Goal: Task Accomplishment & Management: Manage account settings

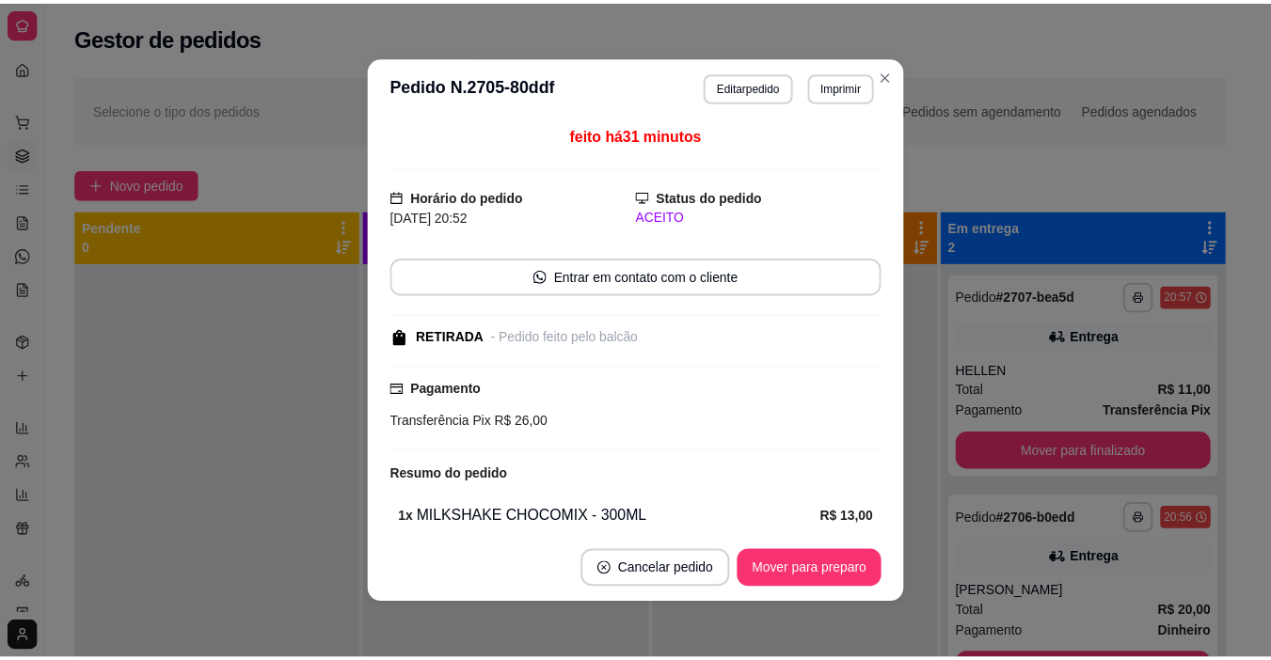
scroll to position [140, 0]
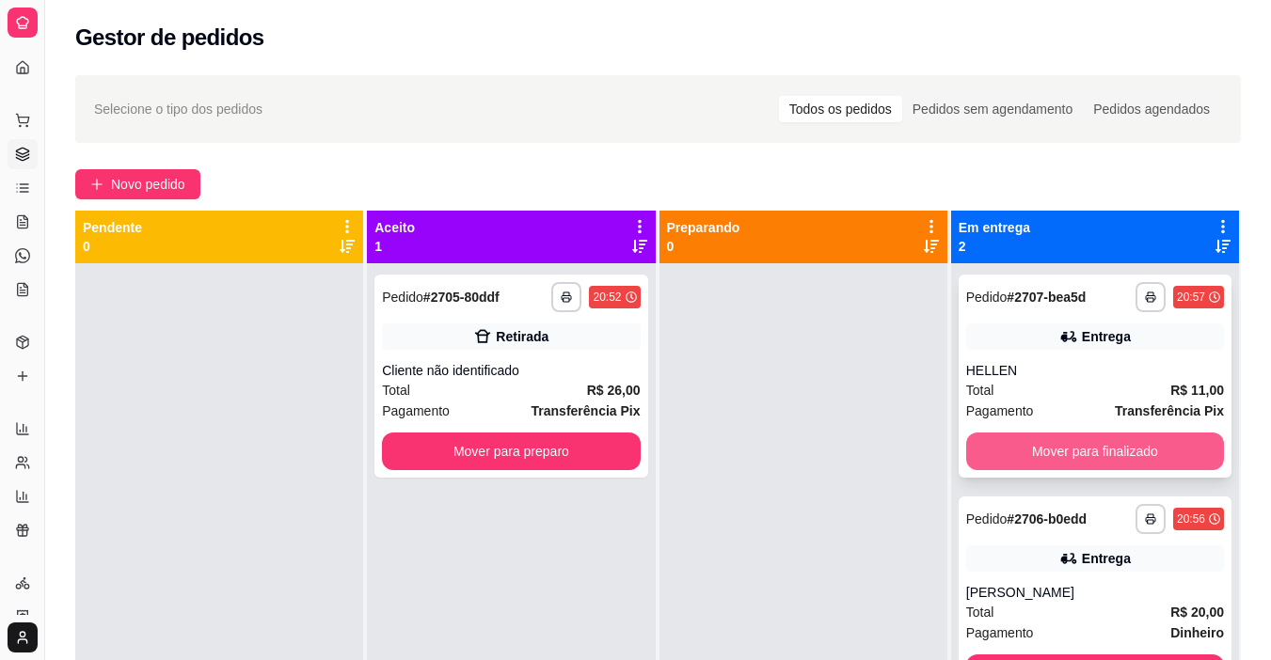
click at [1106, 463] on button "Mover para finalizado" at bounding box center [1095, 452] width 258 height 38
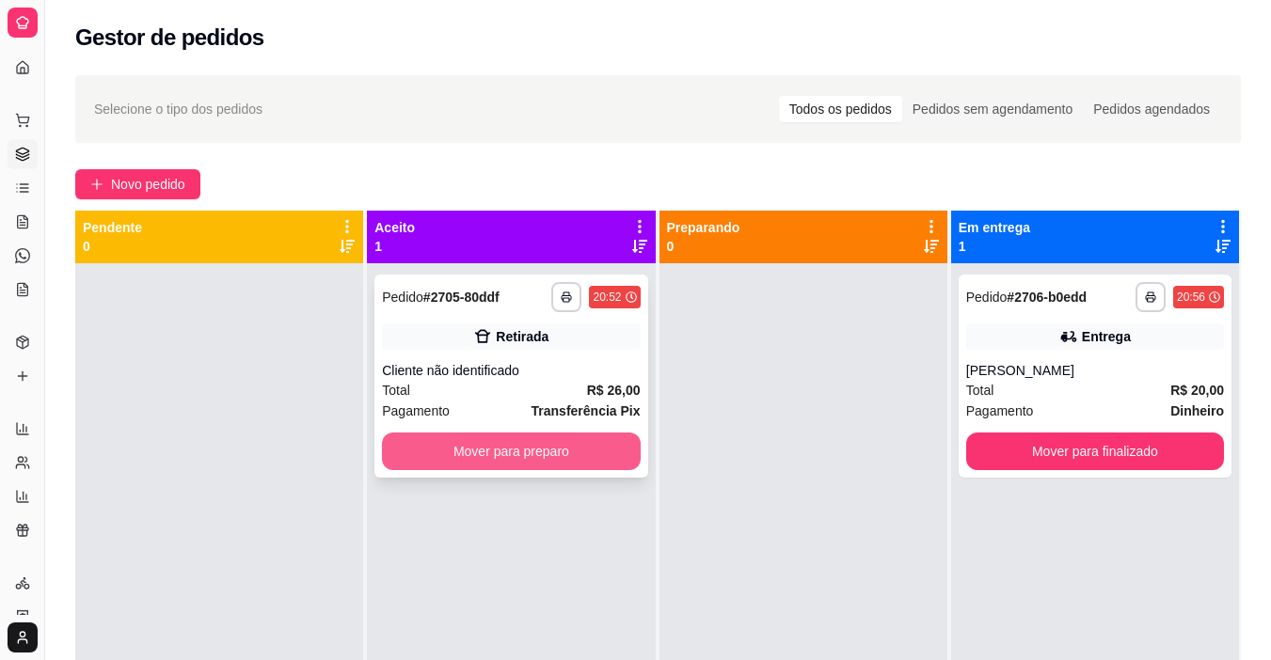
click at [610, 462] on button "Mover para preparo" at bounding box center [511, 452] width 258 height 38
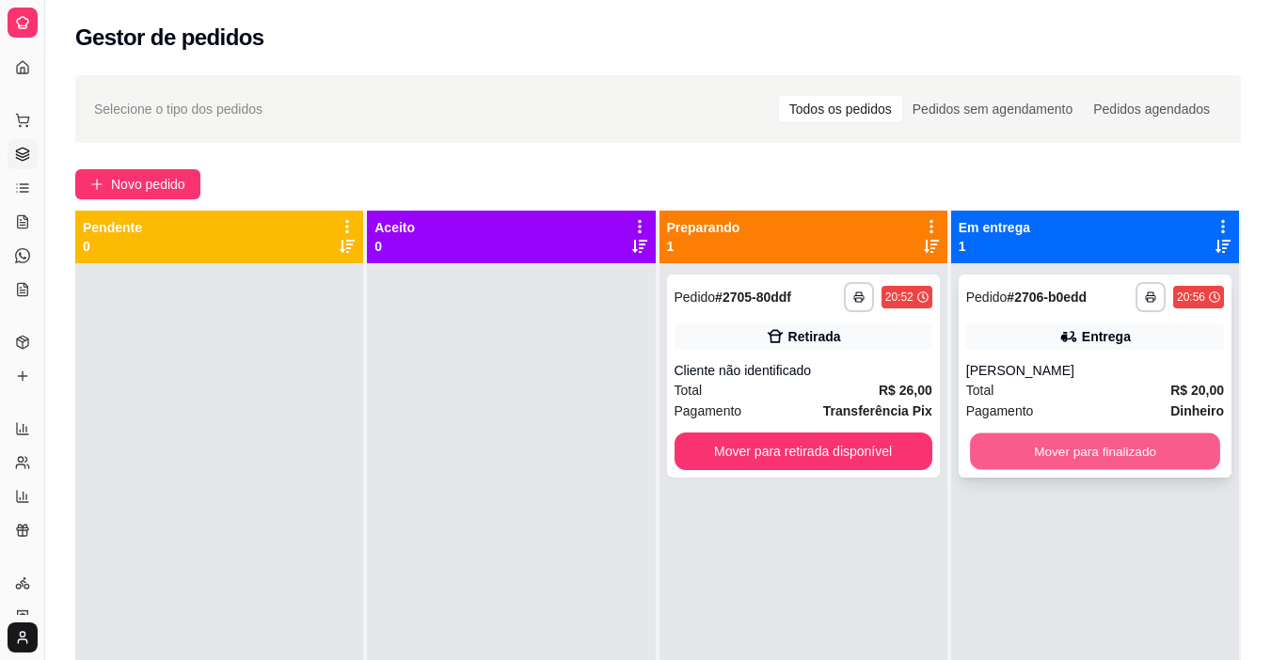
click at [1091, 462] on button "Mover para finalizado" at bounding box center [1095, 452] width 250 height 37
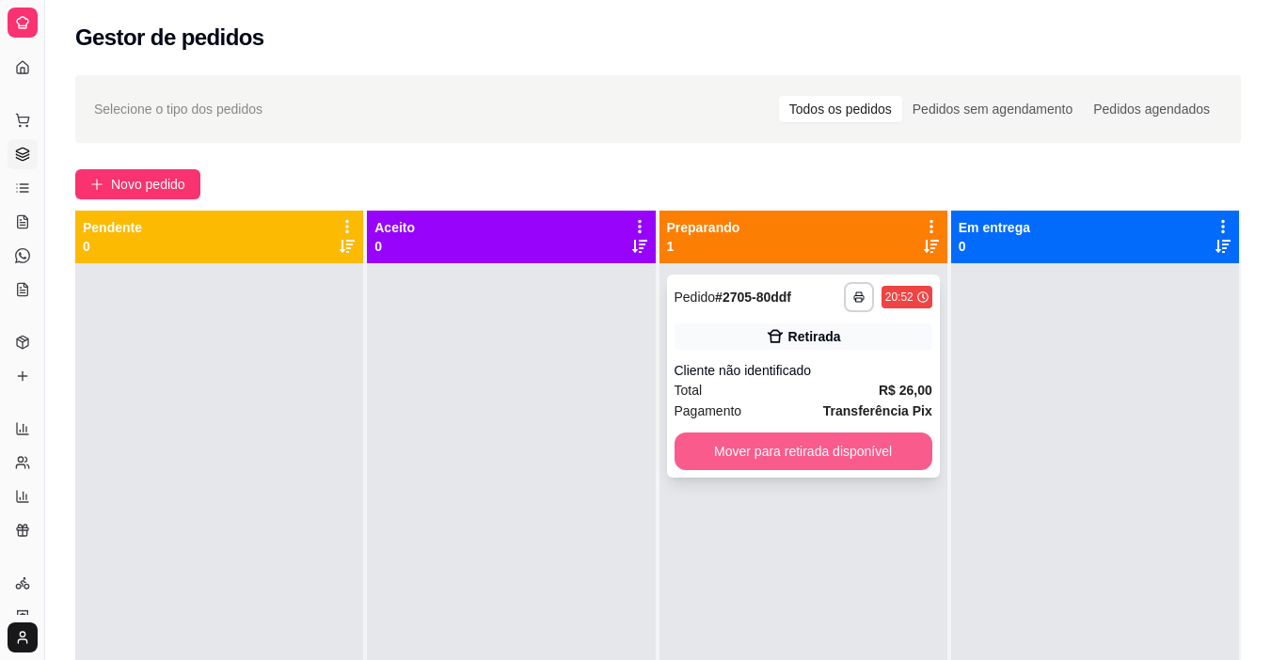
click at [842, 455] on button "Mover para retirada disponível" at bounding box center [803, 452] width 258 height 38
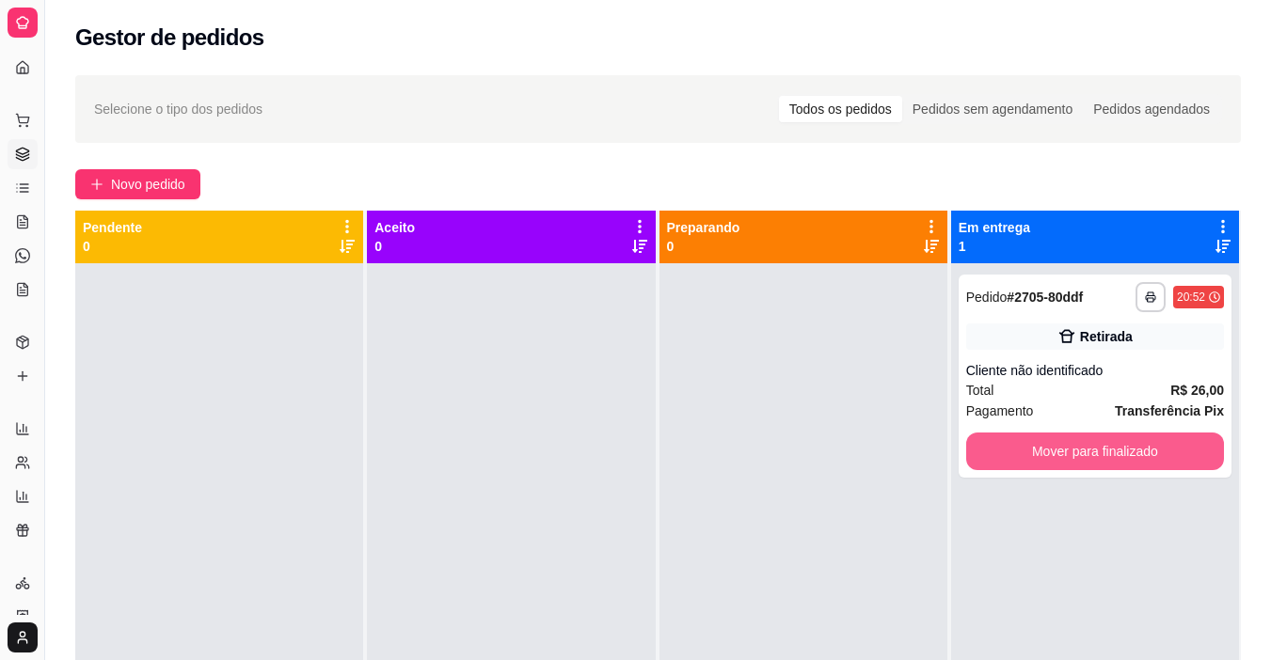
click at [1060, 447] on button "Mover para finalizado" at bounding box center [1095, 452] width 258 height 38
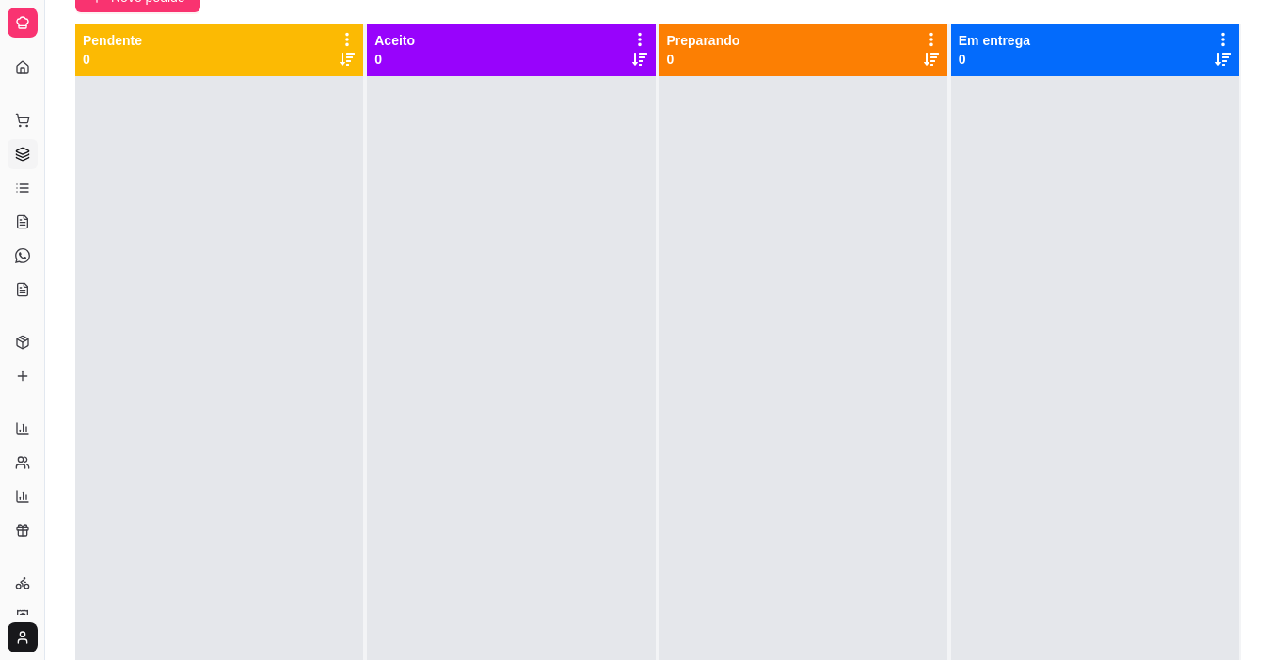
scroll to position [188, 0]
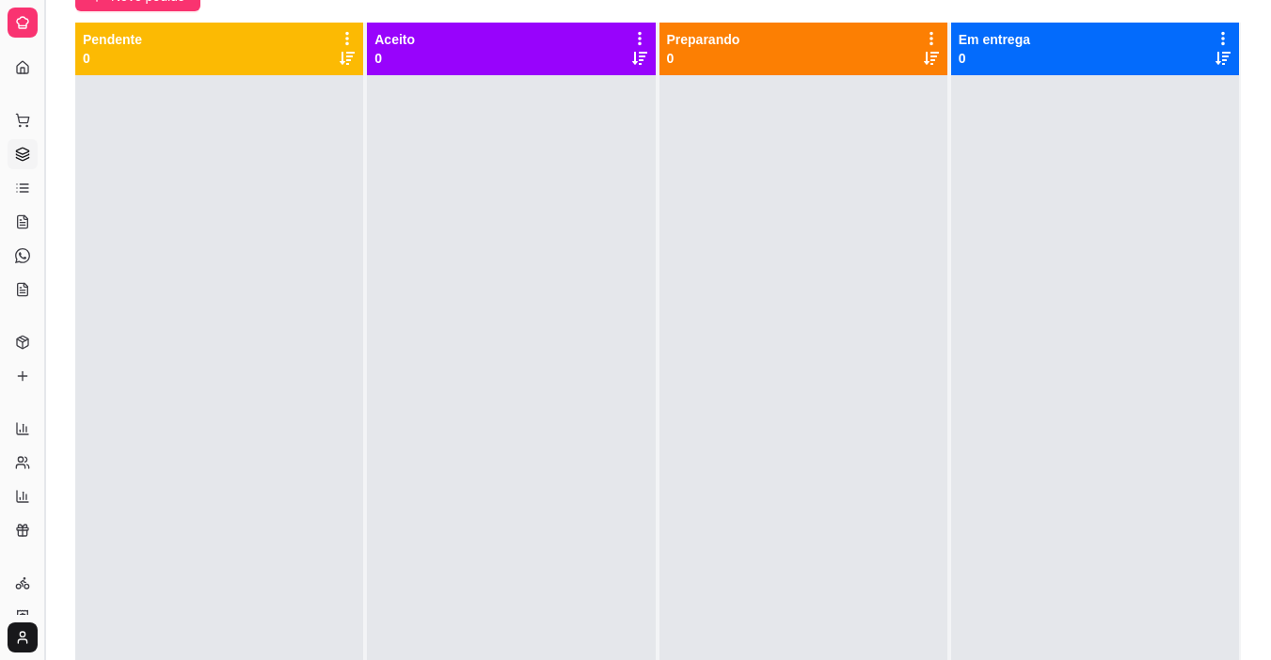
click at [46, 273] on button "Toggle Sidebar" at bounding box center [44, 330] width 15 height 660
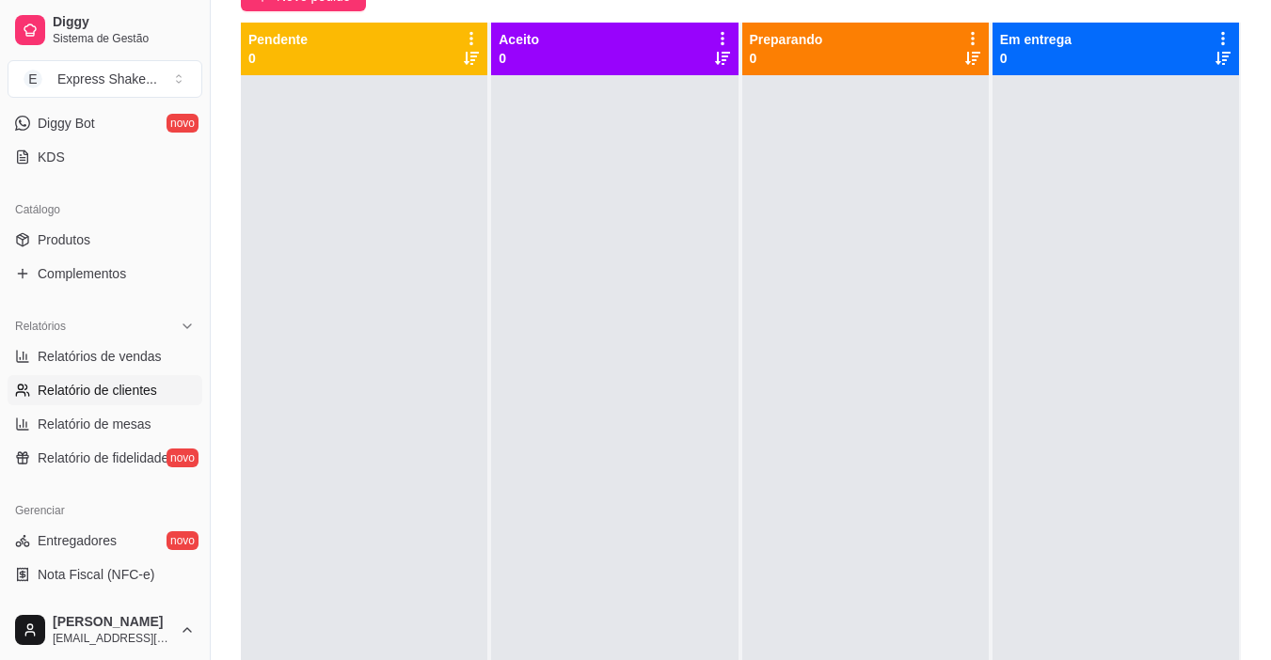
scroll to position [470, 0]
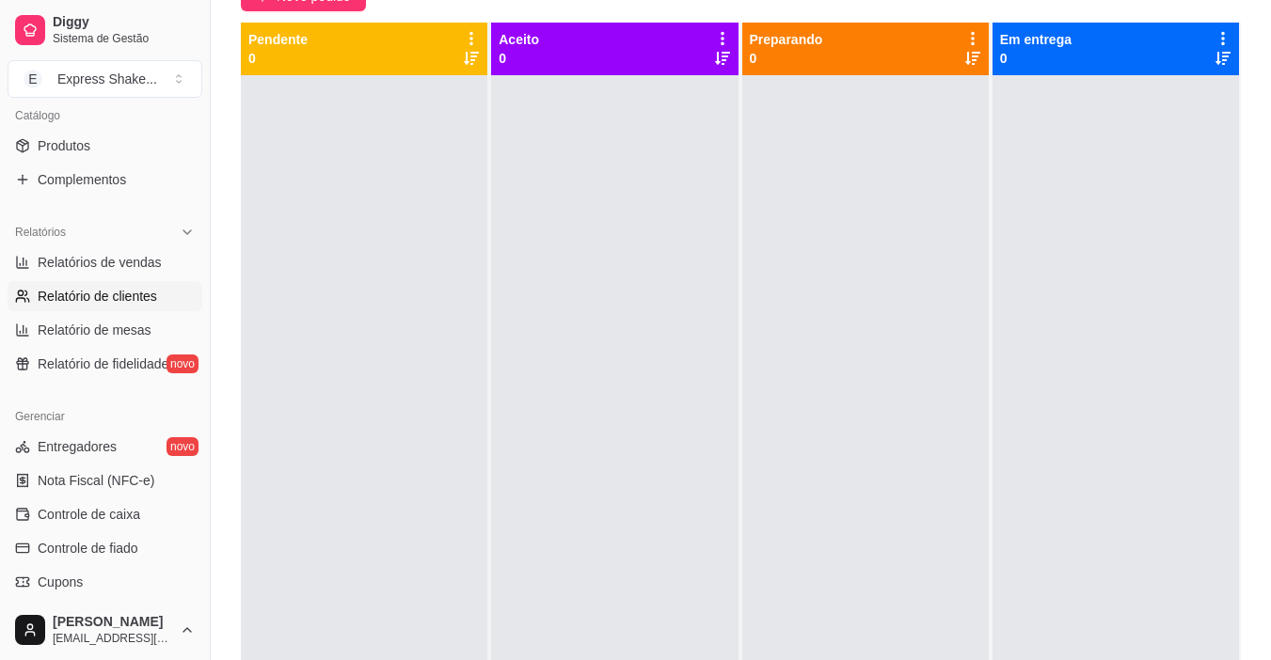
click at [123, 294] on span "Relatório de clientes" at bounding box center [97, 296] width 119 height 19
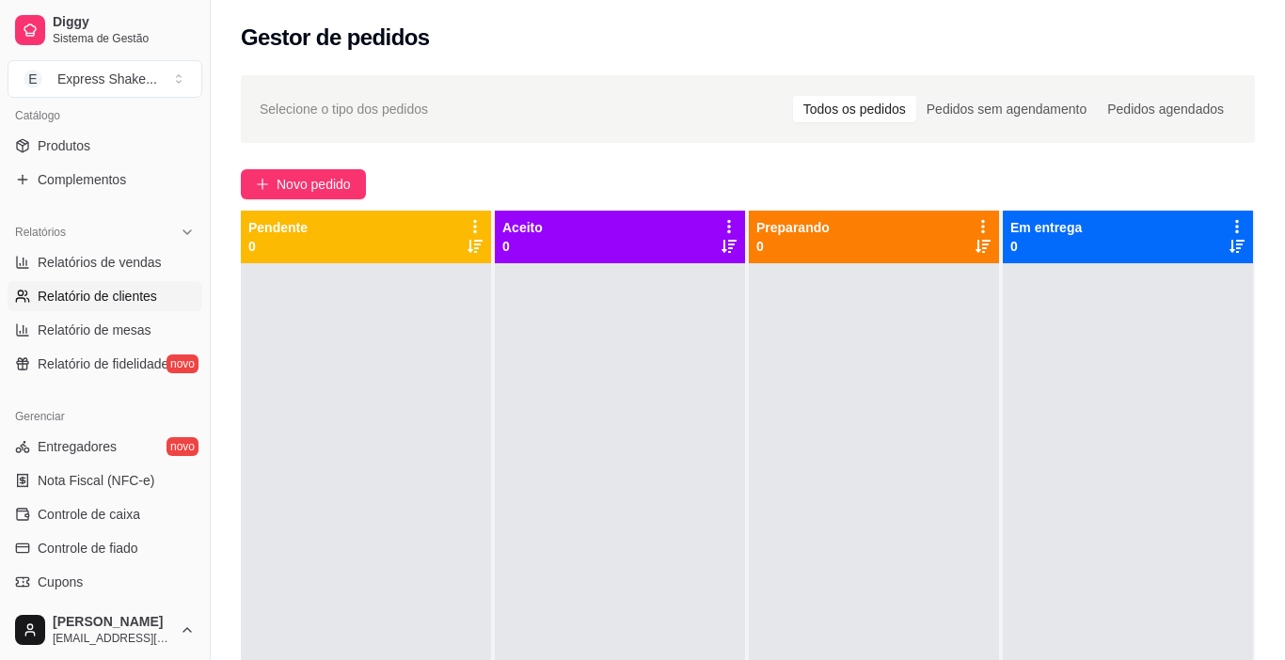
select select "30"
select select "HIGHEST_TOTAL_SPENT_WITH_ORDERS"
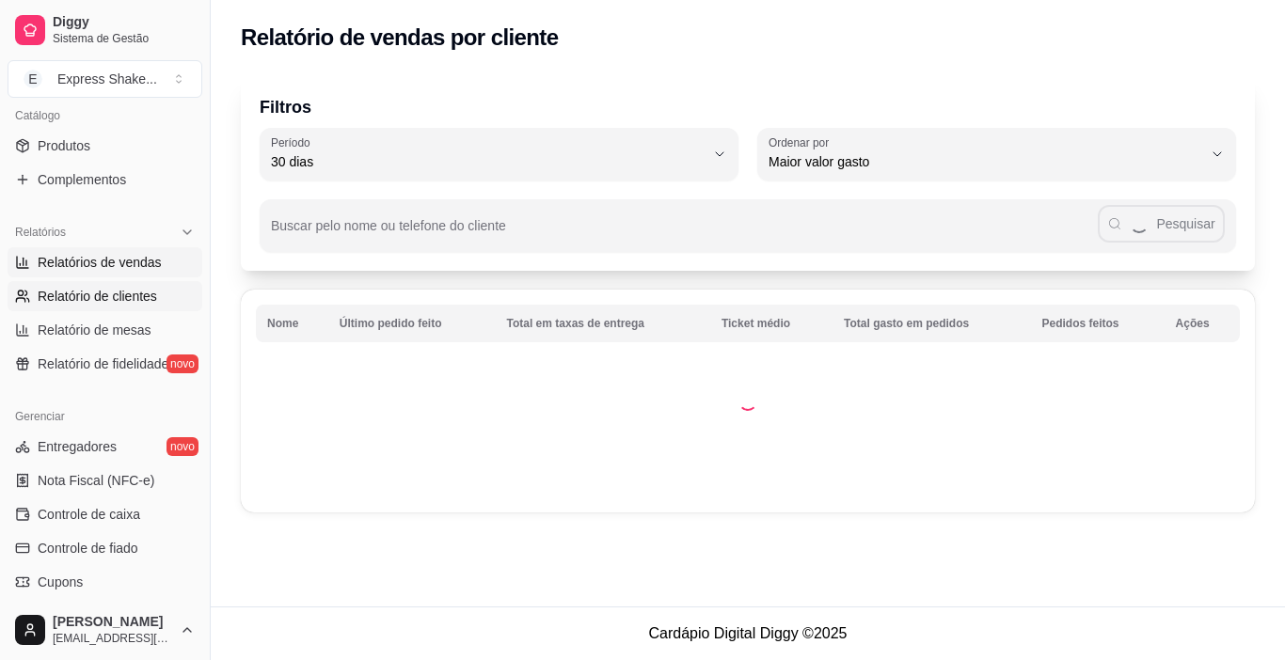
click at [139, 258] on span "Relatórios de vendas" at bounding box center [100, 262] width 124 height 19
select select "ALL"
select select "0"
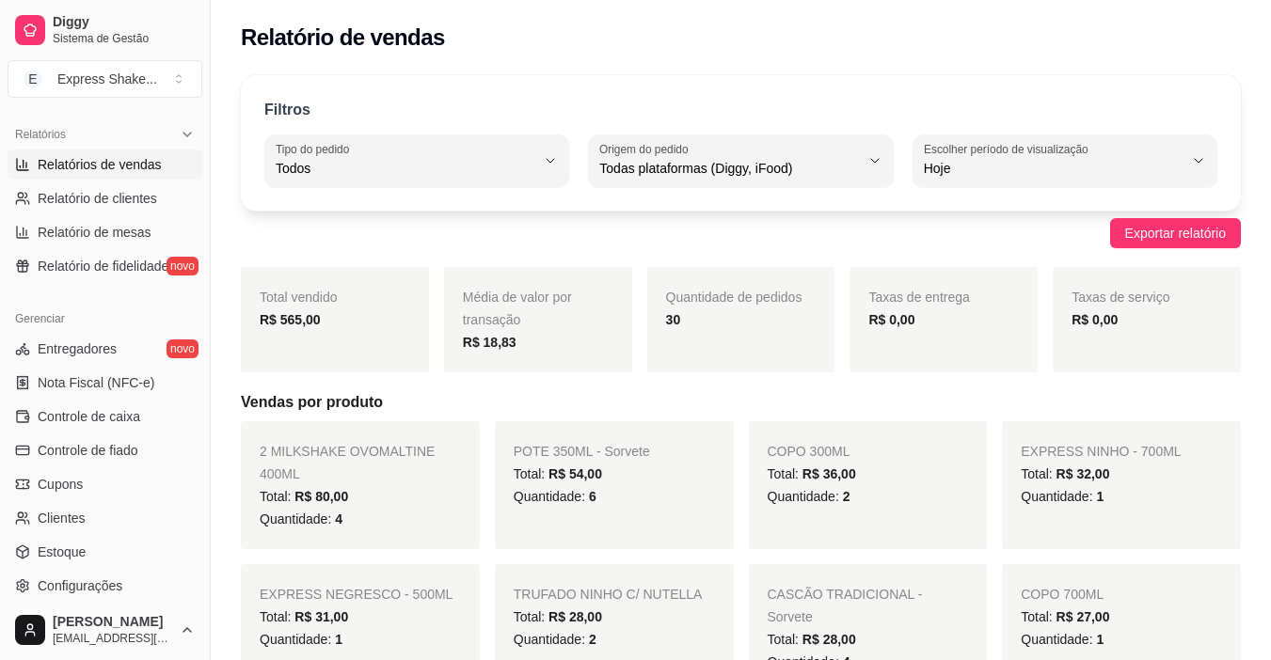
scroll to position [658, 0]
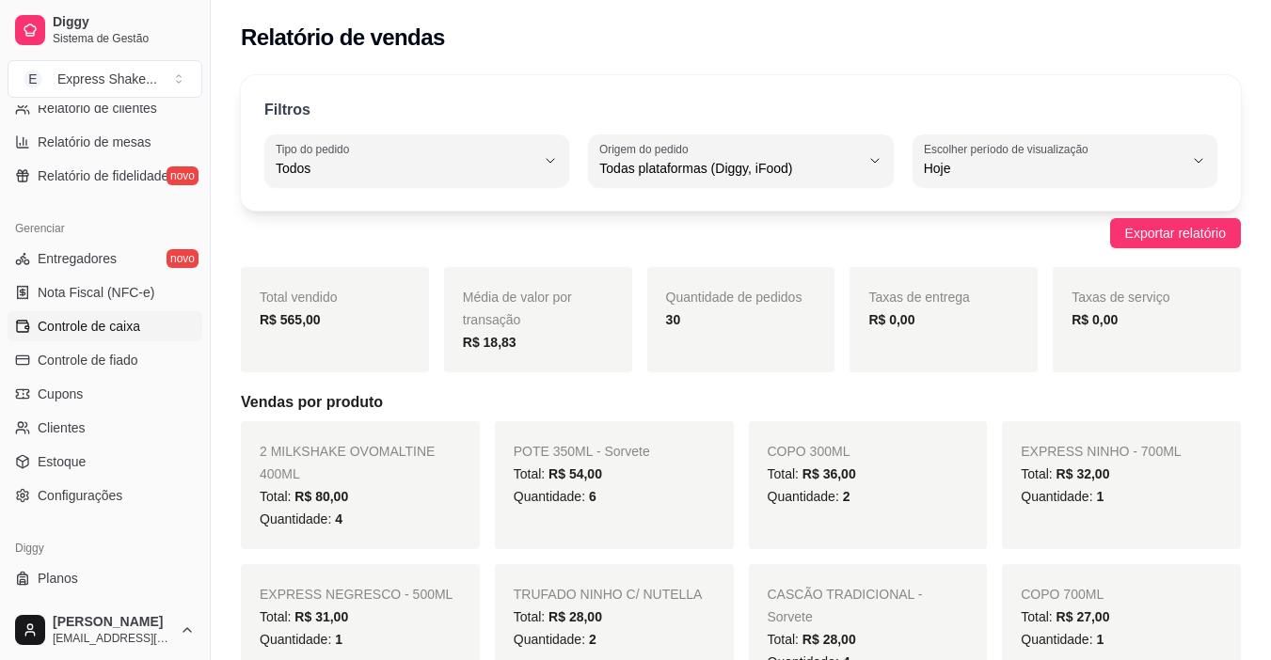
click at [106, 321] on span "Controle de caixa" at bounding box center [89, 326] width 103 height 19
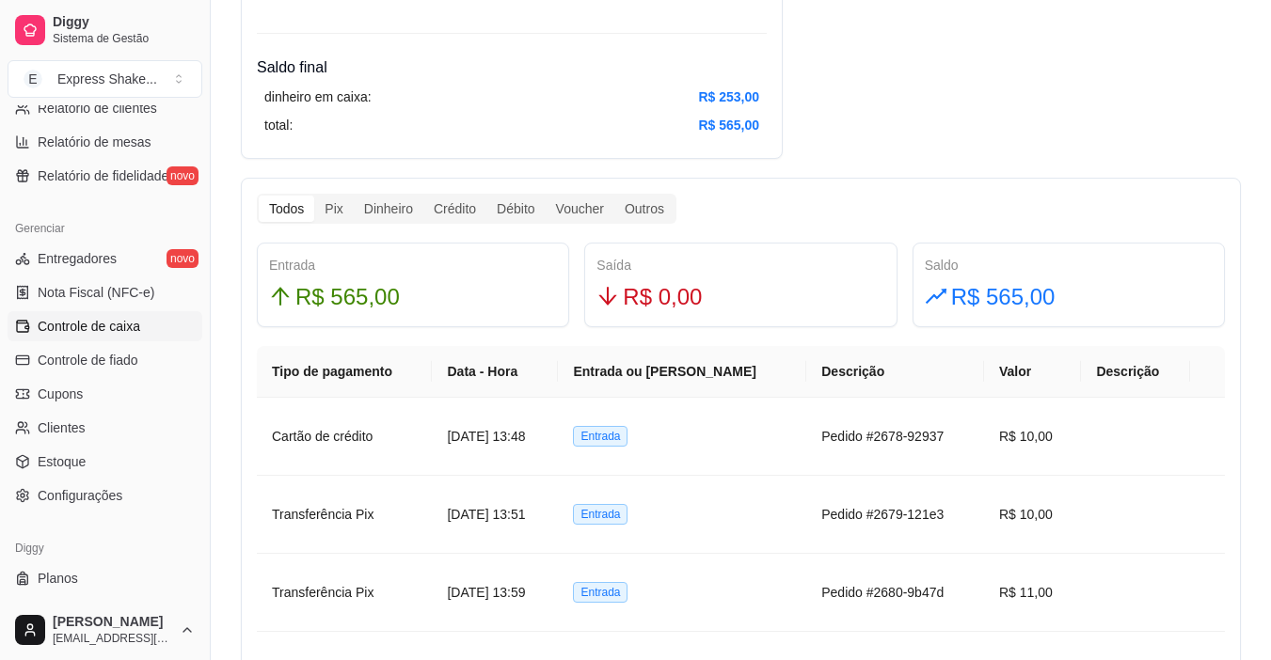
scroll to position [941, 0]
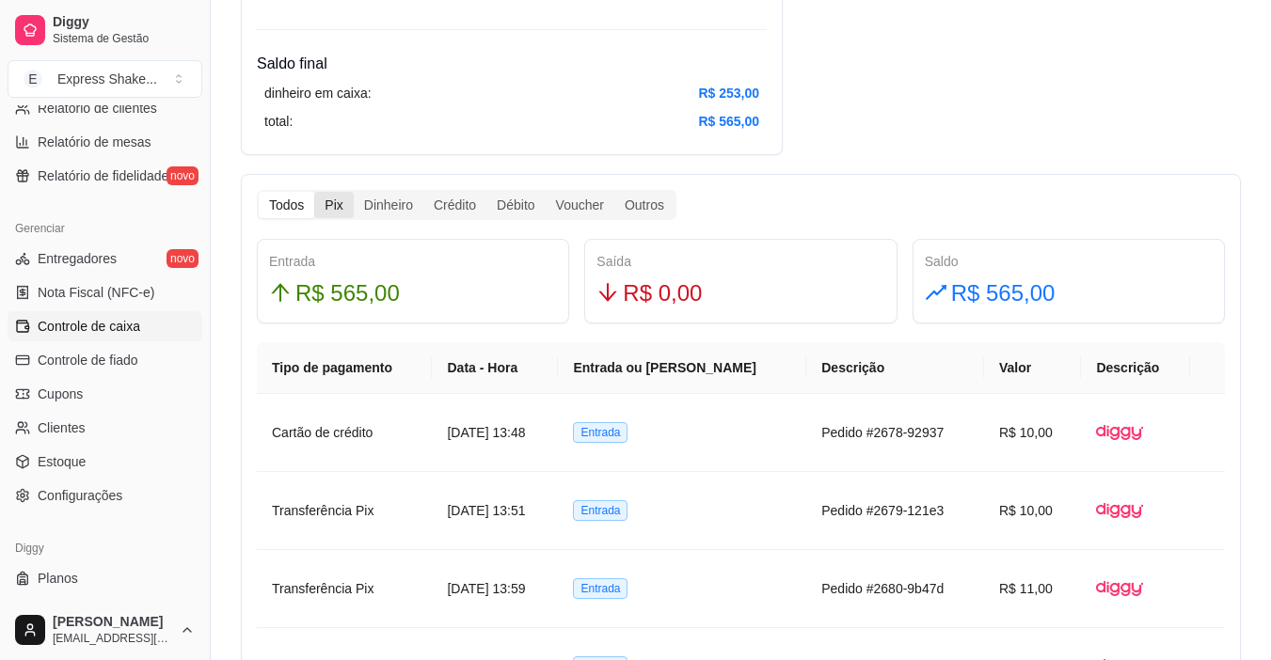
click at [338, 208] on div "Pix" at bounding box center [333, 205] width 39 height 26
click at [314, 192] on input "Pix" at bounding box center [314, 192] width 0 height 0
click at [404, 199] on div "Dinheiro" at bounding box center [389, 205] width 70 height 26
click at [354, 192] on input "Dinheiro" at bounding box center [354, 192] width 0 height 0
click at [406, 199] on div "Dinheiro" at bounding box center [389, 205] width 70 height 26
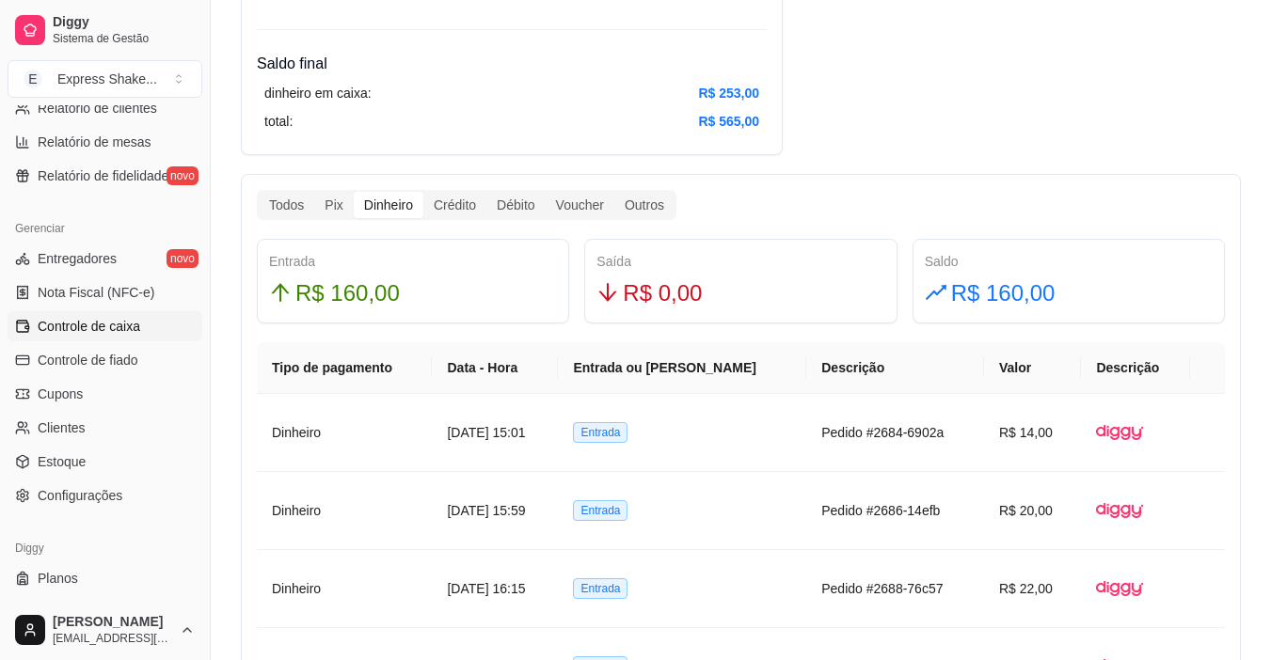
click at [354, 192] on input "Dinheiro" at bounding box center [354, 192] width 0 height 0
click at [456, 207] on div "Crédito" at bounding box center [454, 205] width 63 height 26
click at [423, 192] on input "Crédito" at bounding box center [423, 192] width 0 height 0
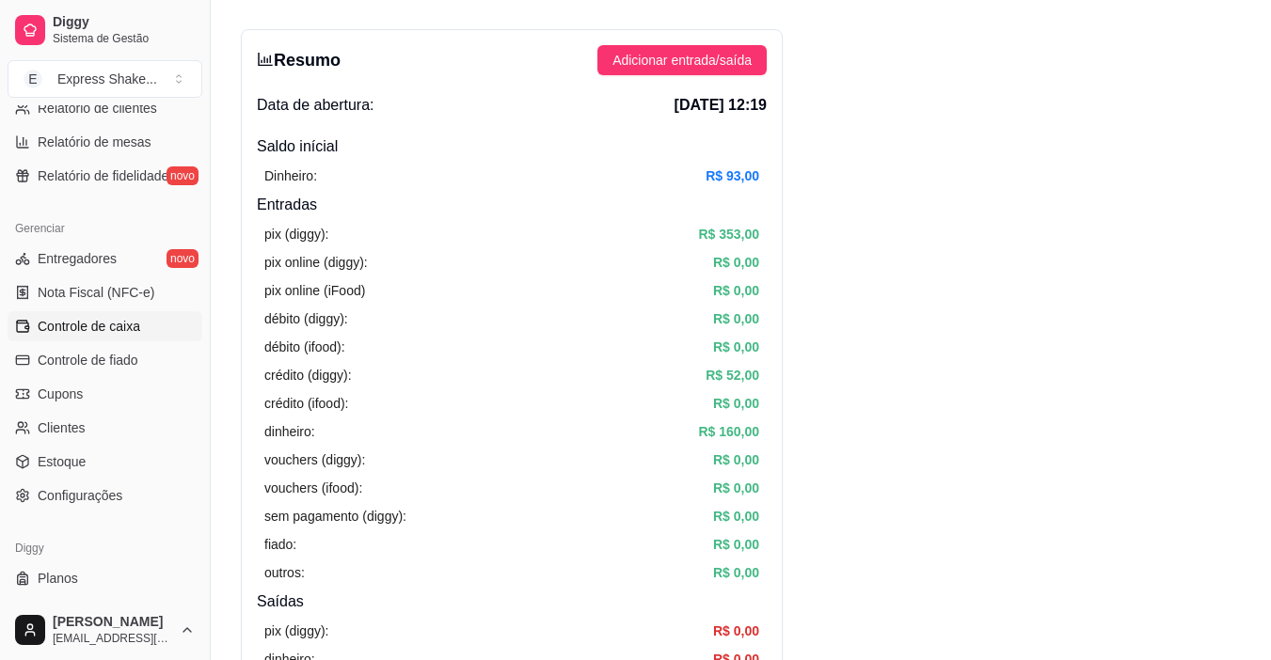
scroll to position [0, 0]
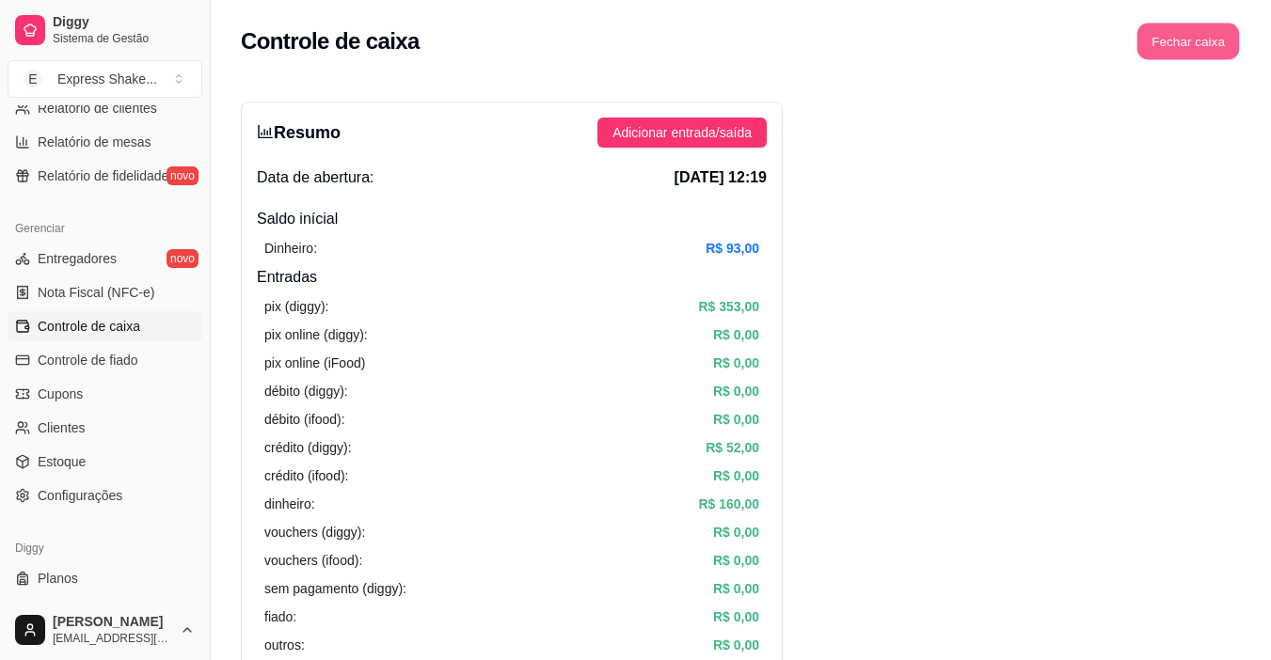
click at [1182, 56] on button "Fechar caixa" at bounding box center [1188, 42] width 103 height 37
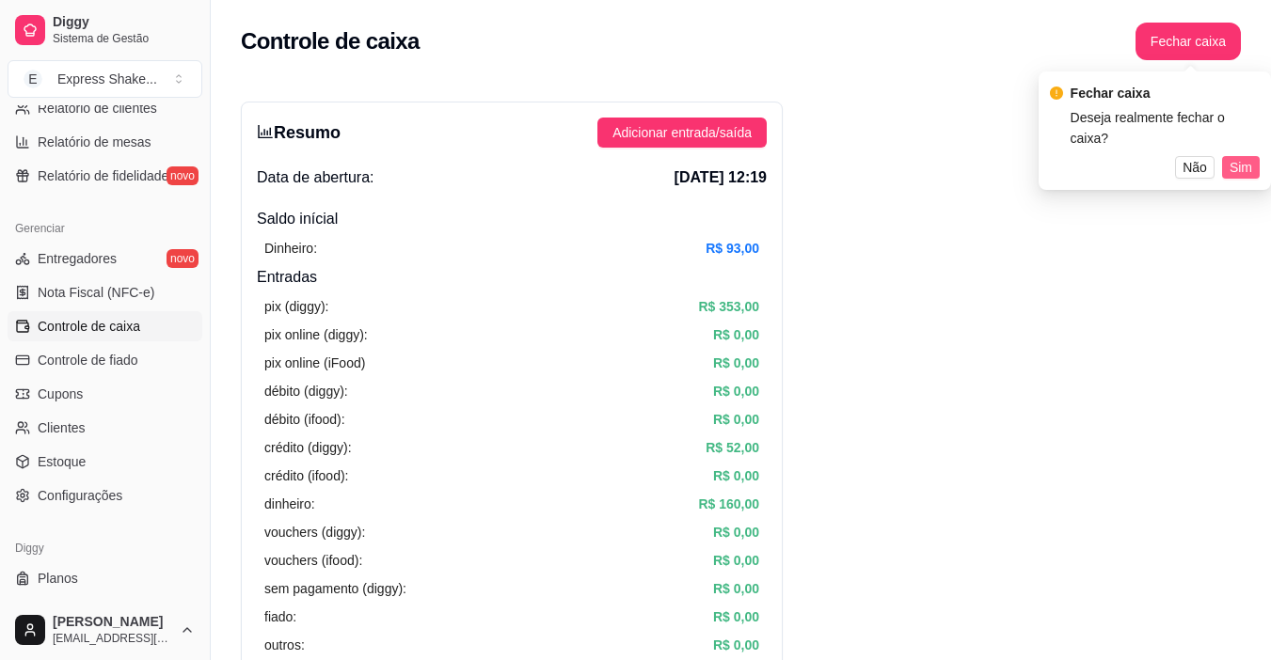
click at [1236, 157] on span "Sim" at bounding box center [1240, 167] width 23 height 21
